Goal: Check status: Check status

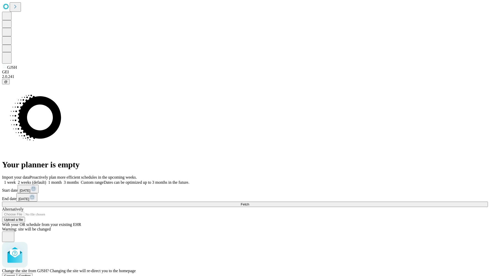
click at [31, 274] on span "Confirm" at bounding box center [25, 276] width 12 height 4
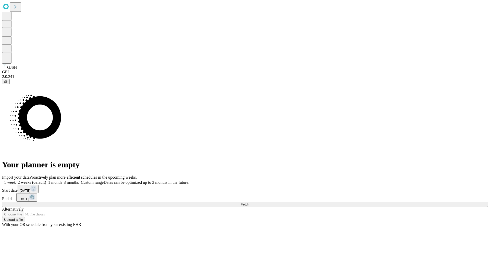
click at [46, 180] on label "2 weeks (default)" at bounding box center [31, 182] width 30 height 4
click at [249, 202] on span "Fetch" at bounding box center [245, 204] width 8 height 4
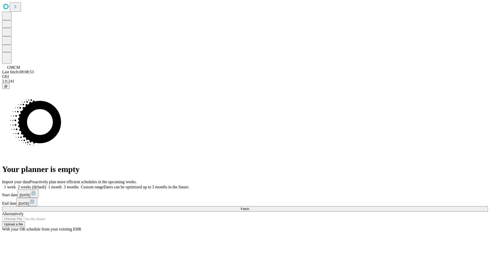
click at [46, 185] on label "2 weeks (default)" at bounding box center [31, 187] width 30 height 4
click at [249, 207] on span "Fetch" at bounding box center [245, 209] width 8 height 4
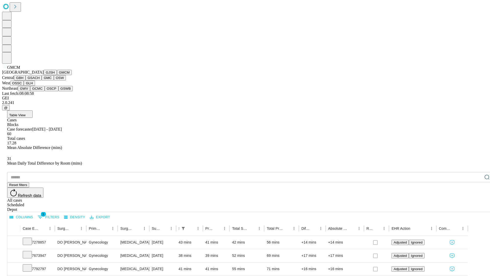
click at [26, 80] on button "GBH" at bounding box center [19, 77] width 11 height 5
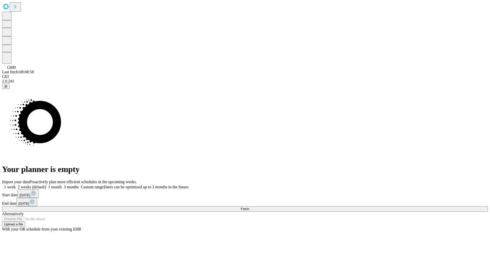
click at [46, 185] on label "2 weeks (default)" at bounding box center [31, 187] width 30 height 4
click at [249, 207] on span "Fetch" at bounding box center [245, 209] width 8 height 4
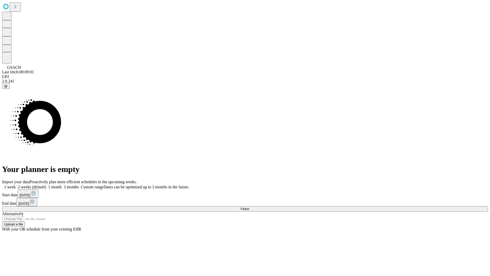
click at [46, 185] on label "2 weeks (default)" at bounding box center [31, 187] width 30 height 4
click at [249, 207] on span "Fetch" at bounding box center [245, 209] width 8 height 4
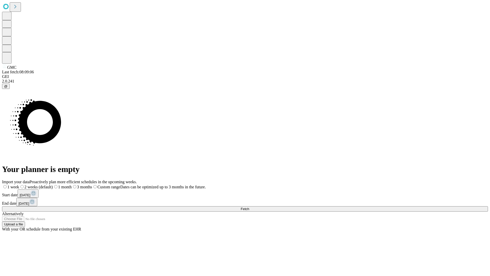
click at [53, 185] on label "2 weeks (default)" at bounding box center [36, 187] width 34 height 4
click at [249, 207] on span "Fetch" at bounding box center [245, 209] width 8 height 4
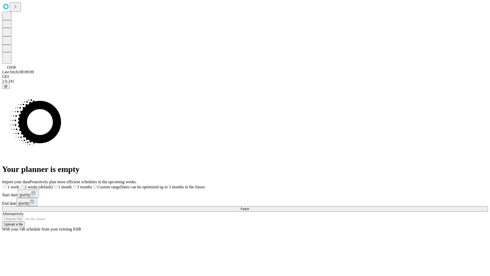
click at [53, 185] on label "2 weeks (default)" at bounding box center [36, 187] width 34 height 4
click at [249, 207] on span "Fetch" at bounding box center [245, 209] width 8 height 4
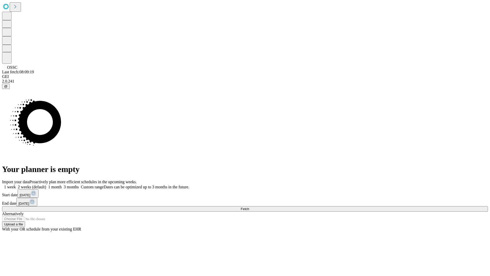
click at [46, 185] on label "2 weeks (default)" at bounding box center [31, 187] width 30 height 4
click at [249, 207] on span "Fetch" at bounding box center [245, 209] width 8 height 4
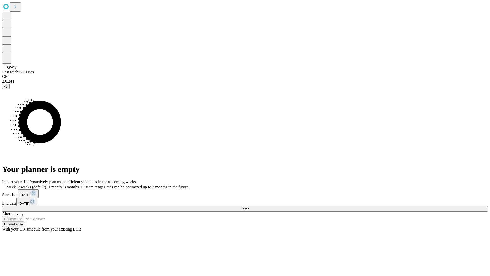
click at [46, 185] on label "2 weeks (default)" at bounding box center [31, 187] width 30 height 4
click at [249, 207] on span "Fetch" at bounding box center [245, 209] width 8 height 4
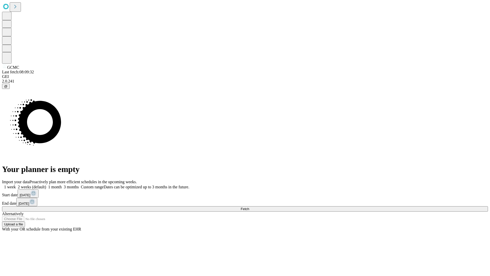
click at [46, 185] on label "2 weeks (default)" at bounding box center [31, 187] width 30 height 4
click at [249, 207] on span "Fetch" at bounding box center [245, 209] width 8 height 4
